Goal: Task Accomplishment & Management: Manage account settings

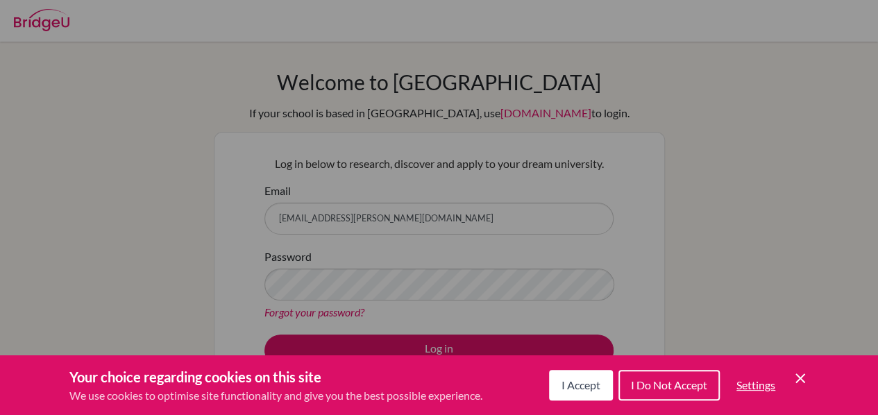
click at [575, 374] on button "I Accept" at bounding box center [581, 385] width 64 height 31
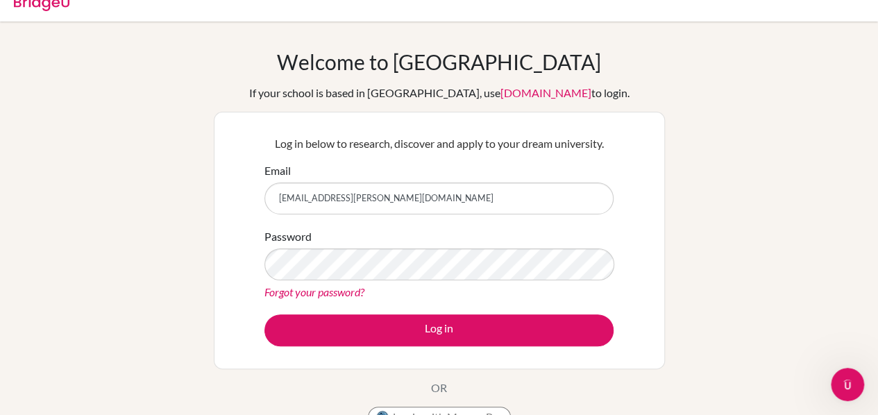
scroll to position [21, 0]
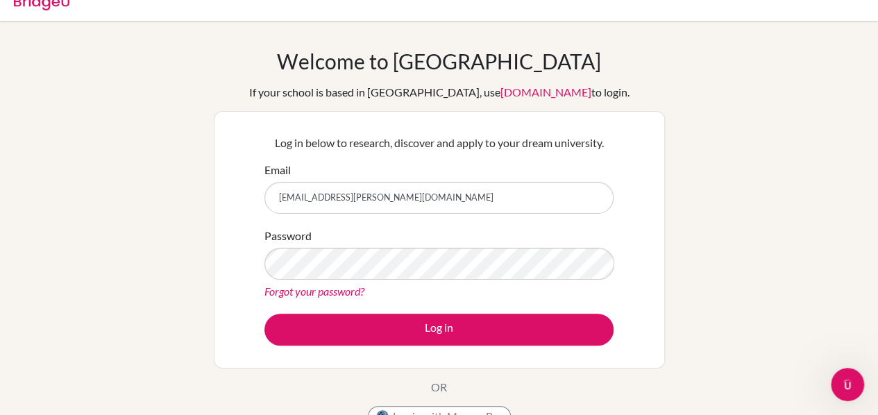
click at [340, 286] on link "Forgot your password?" at bounding box center [315, 291] width 100 height 13
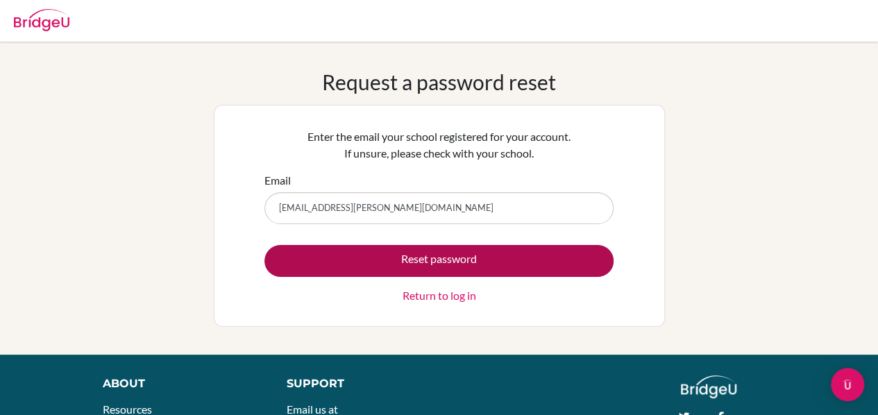
type input "29colleen.phan@sisschools.org"
click at [500, 256] on button "Reset password" at bounding box center [439, 261] width 349 height 32
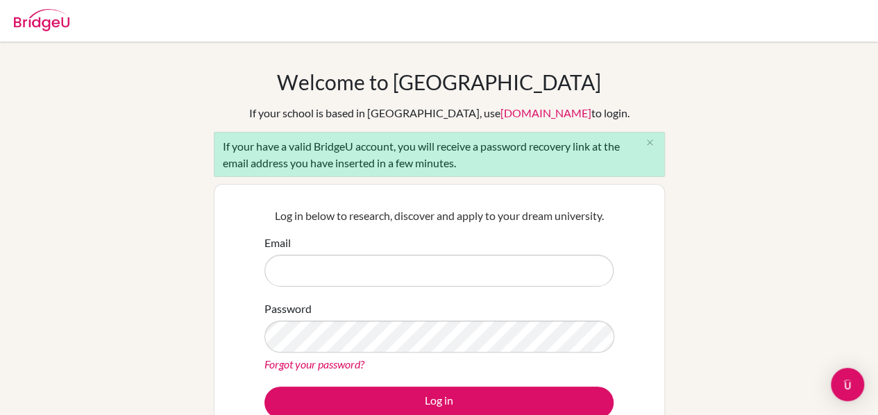
scroll to position [67, 0]
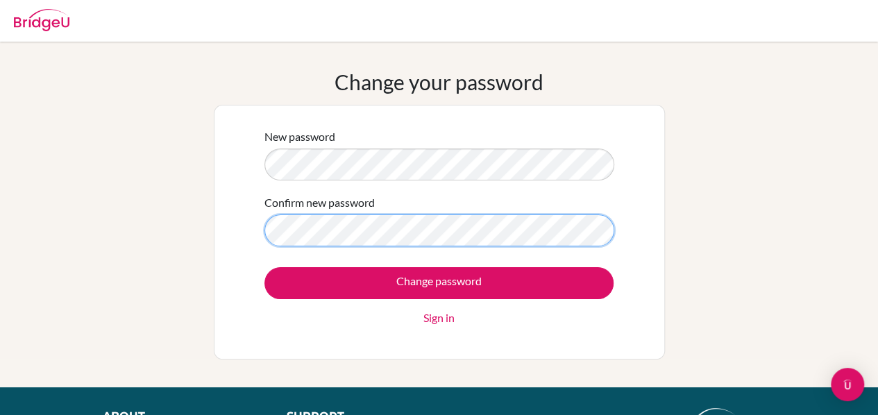
click at [165, 185] on div "Change your password New password Confirm new password Change password Sign in" at bounding box center [439, 214] width 878 height 290
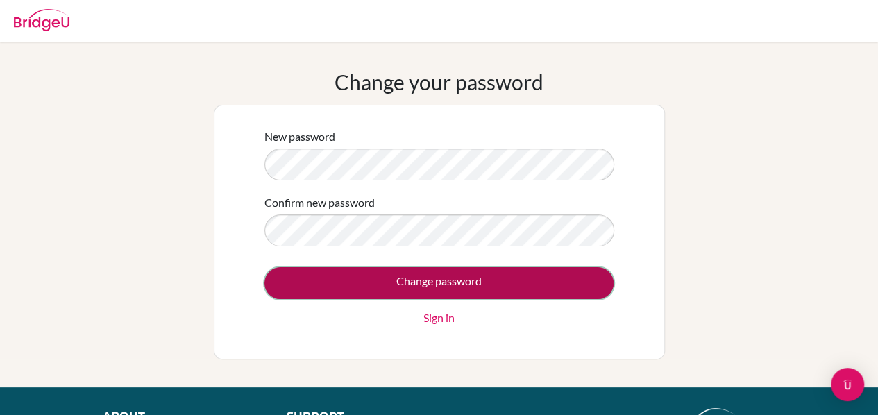
click at [487, 282] on input "Change password" at bounding box center [439, 283] width 349 height 32
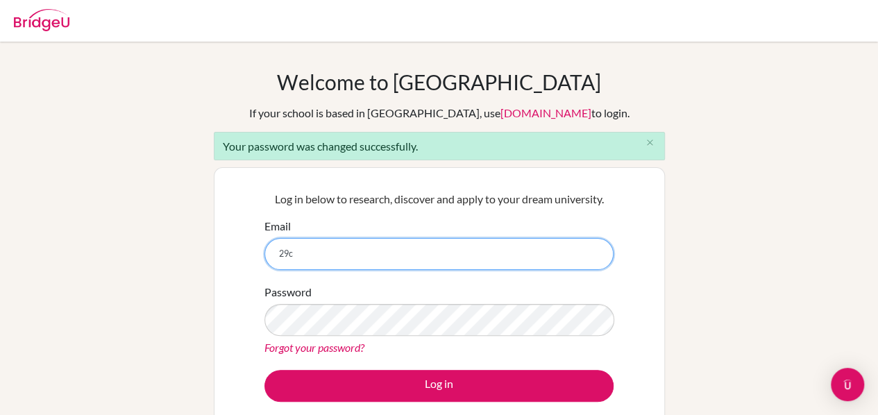
click at [345, 262] on input "29c" at bounding box center [439, 254] width 349 height 32
type input "[EMAIL_ADDRESS][PERSON_NAME][DOMAIN_NAME]"
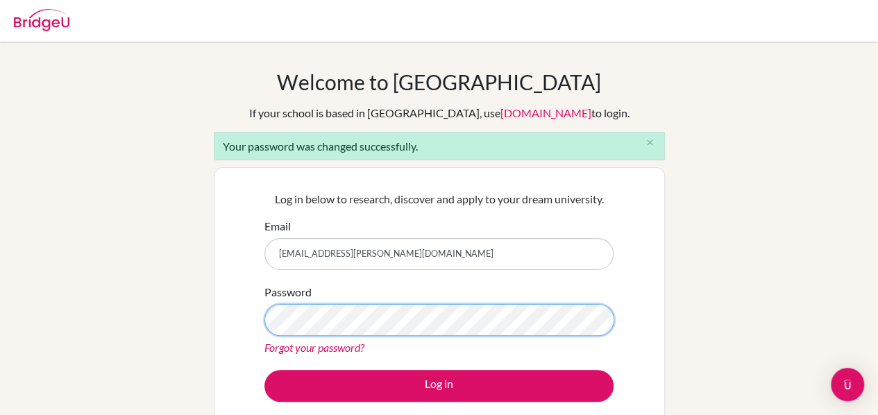
click at [265, 370] on button "Log in" at bounding box center [439, 386] width 349 height 32
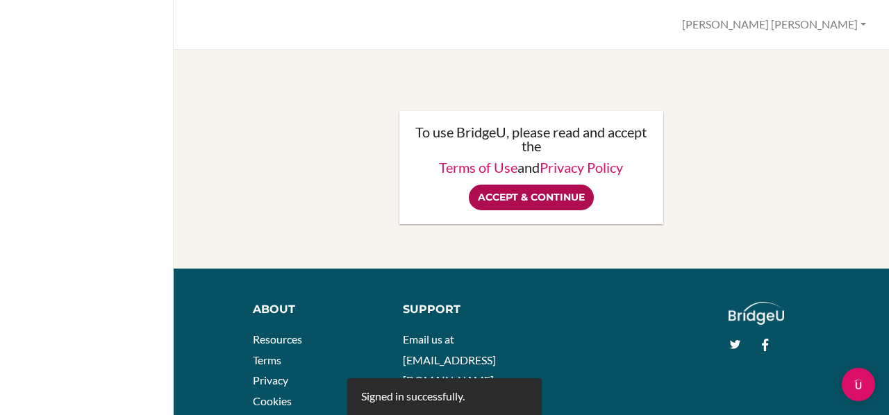
click at [536, 201] on input "Accept & Continue" at bounding box center [531, 198] width 125 height 26
